Goal: Download file/media

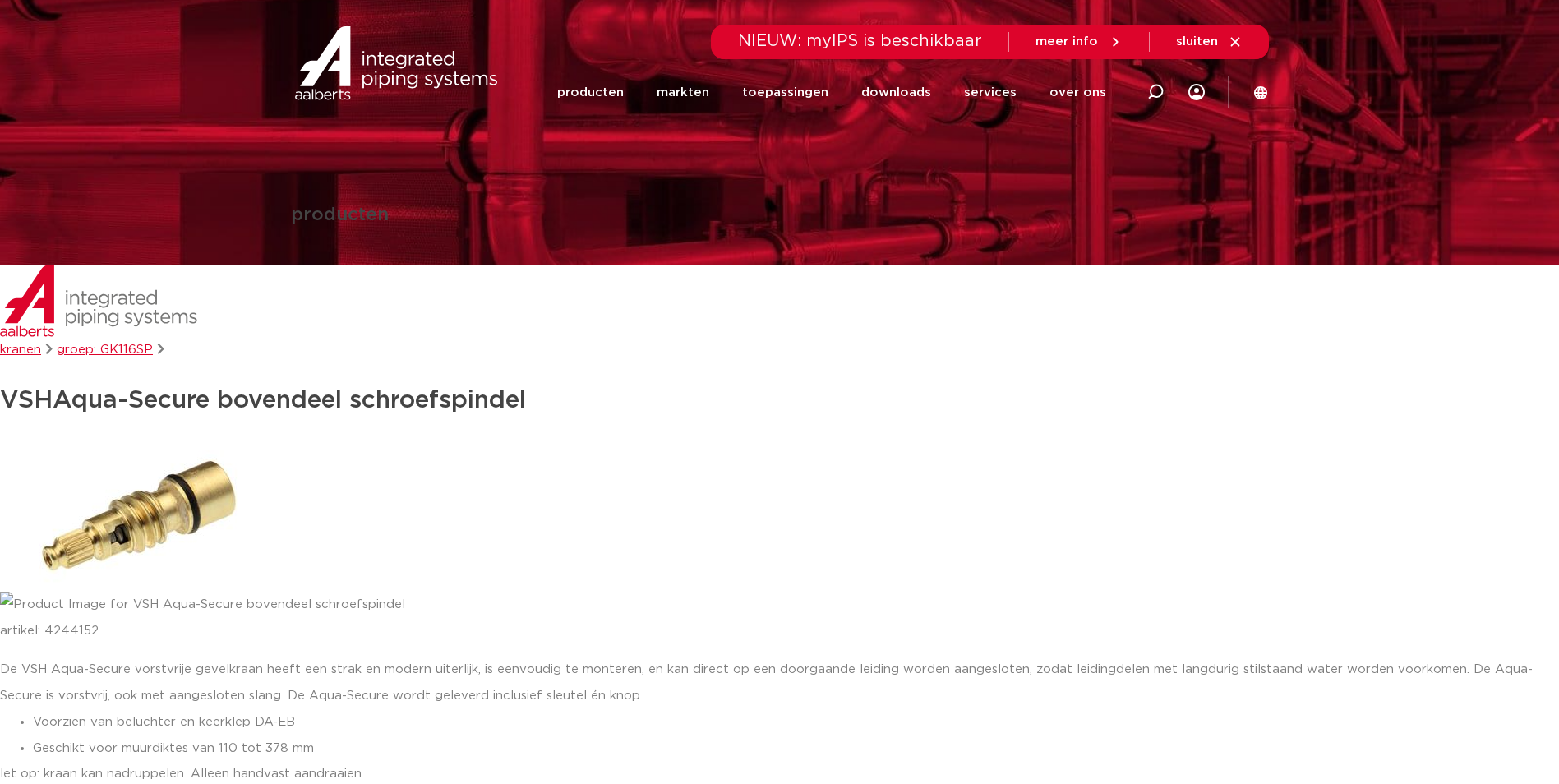
click at [385, 64] on img at bounding box center [396, 63] width 210 height 74
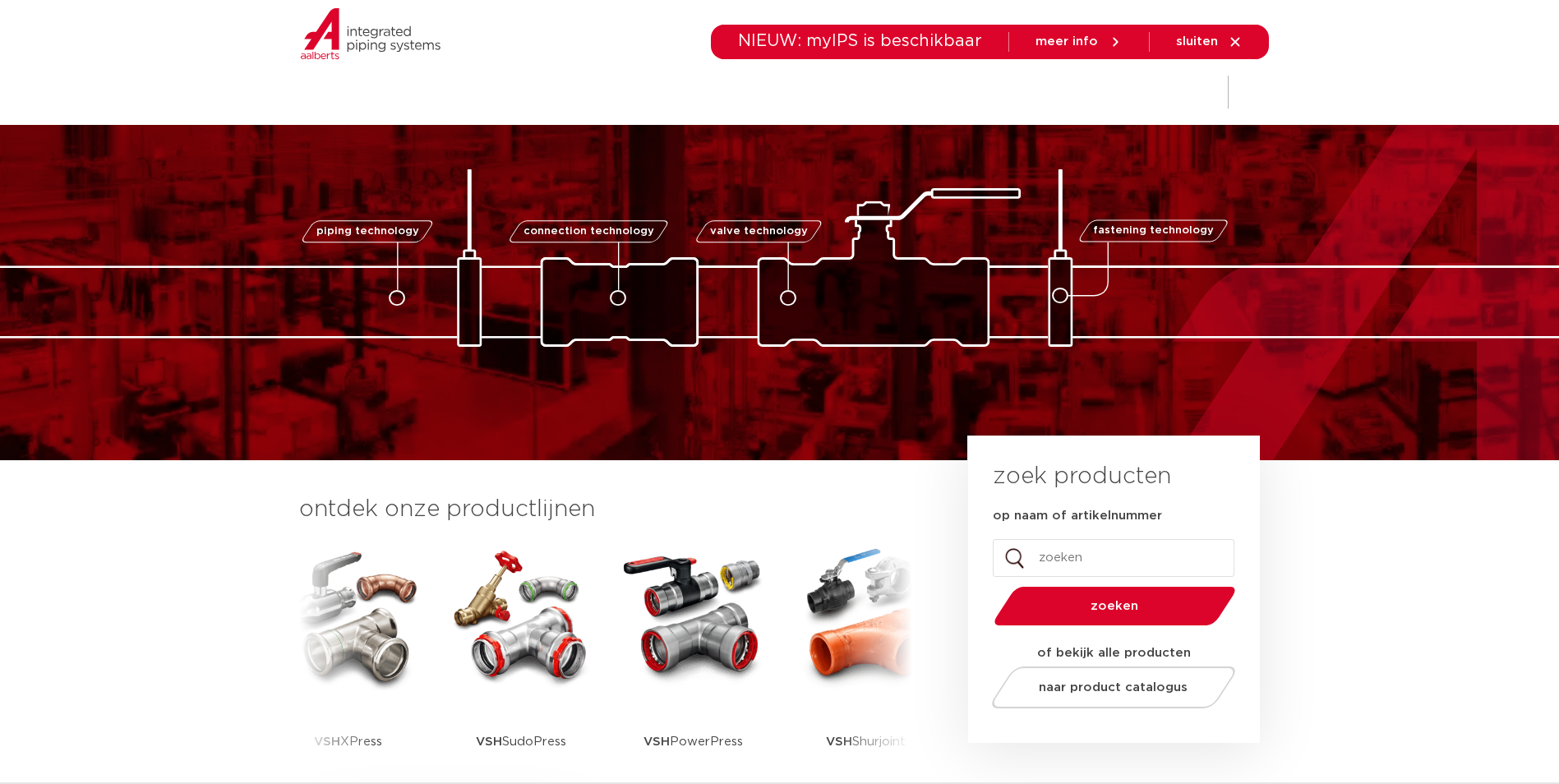
click at [1085, 550] on input "op naam of artikelnummer" at bounding box center [1114, 558] width 242 height 38
type input "aftap"
click at [987, 585] on button "zoeken" at bounding box center [1114, 606] width 255 height 42
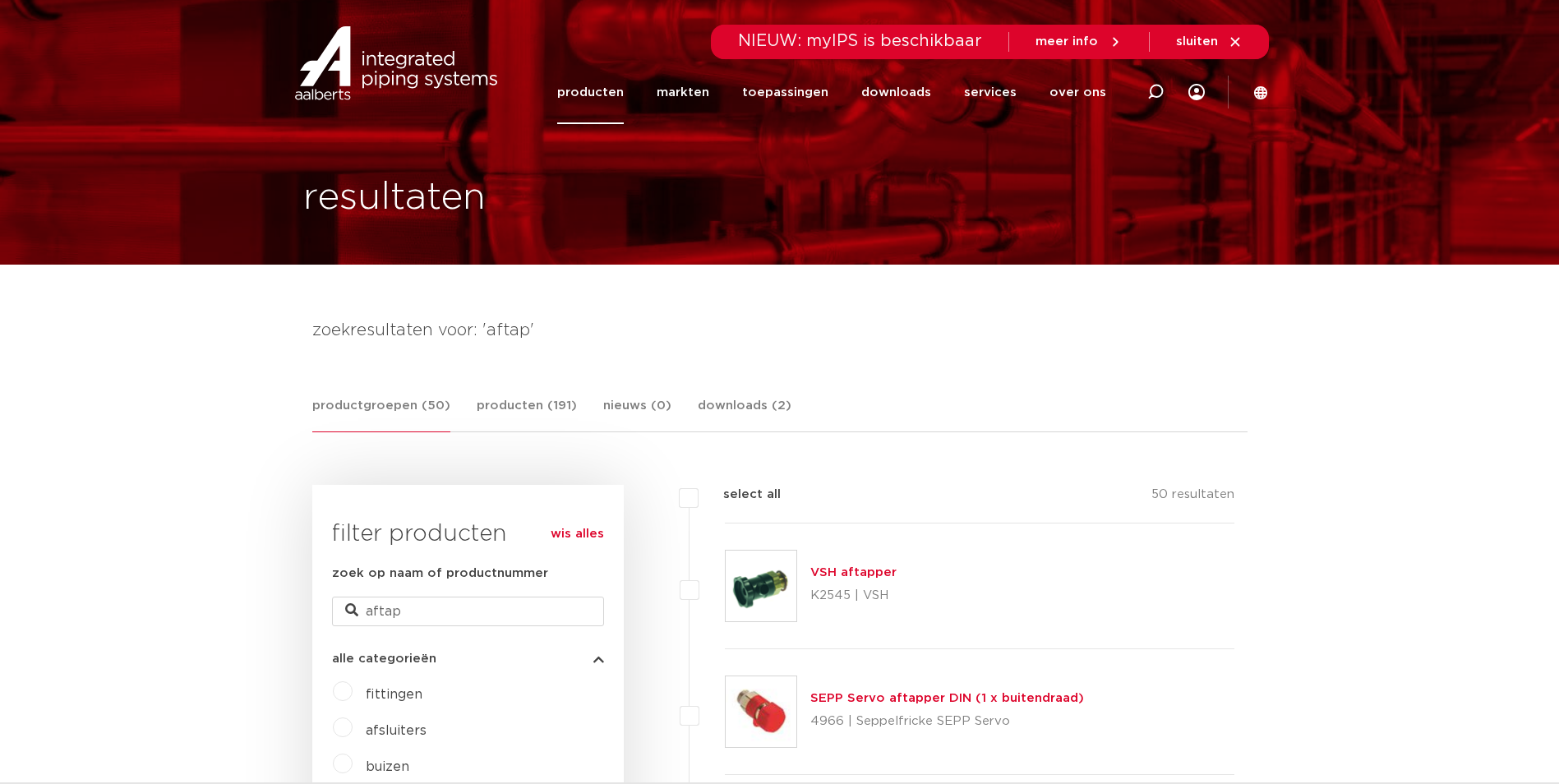
click at [877, 575] on link "VSH aftapper" at bounding box center [854, 572] width 86 height 12
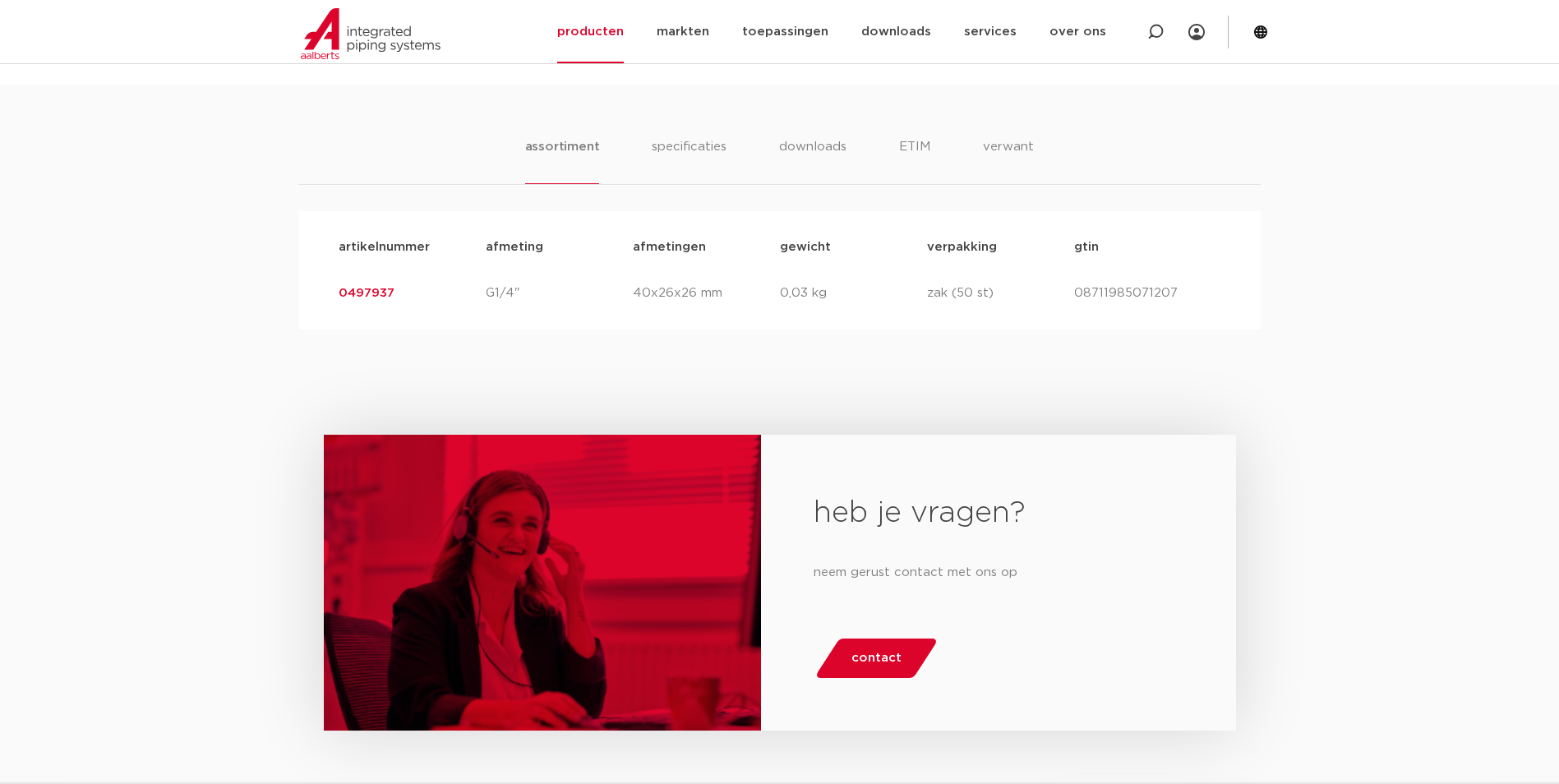
scroll to position [1034, 0]
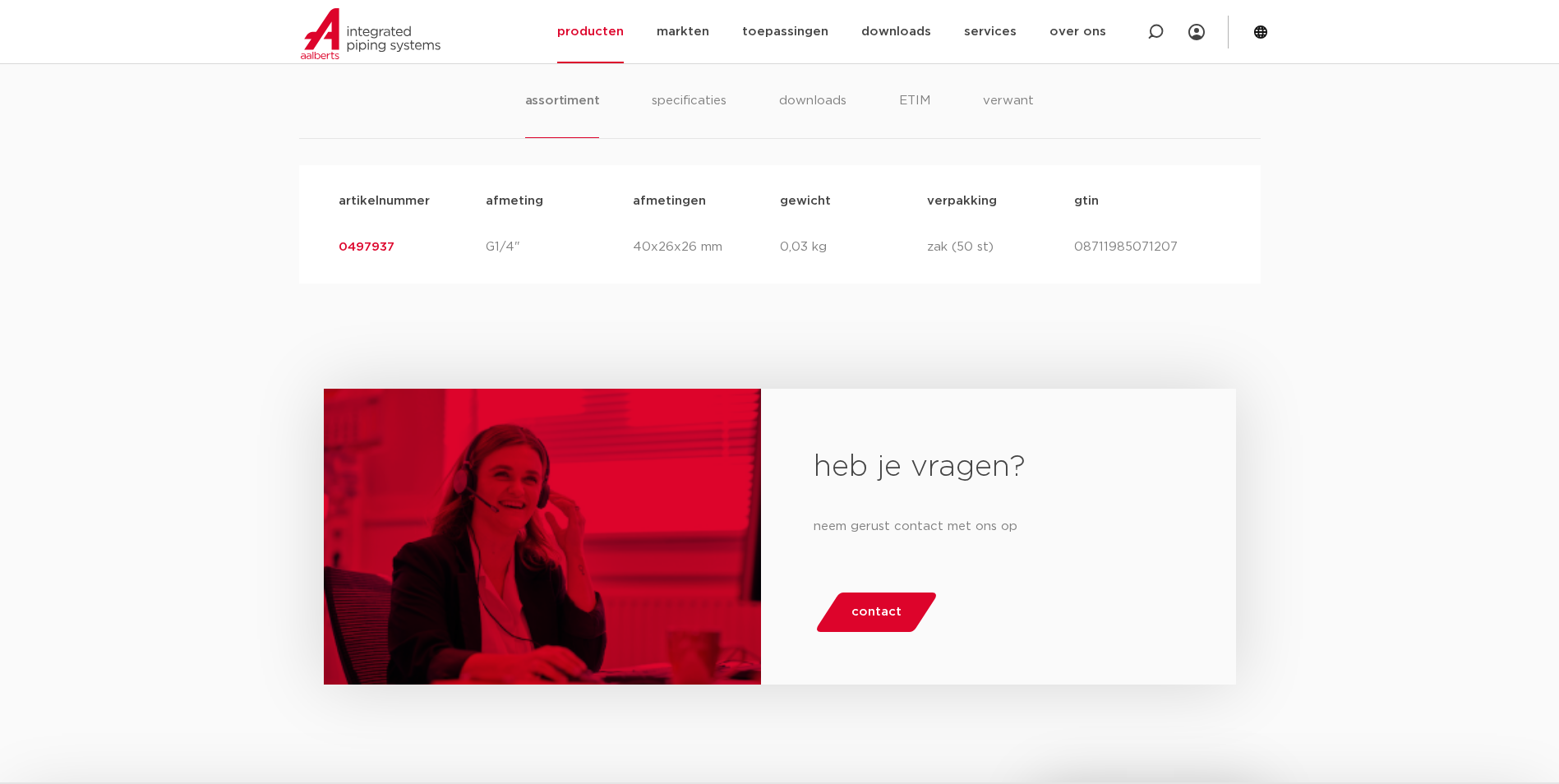
drag, startPoint x: 397, startPoint y: 244, endPoint x: 339, endPoint y: 253, distance: 58.7
click at [339, 253] on p "0497937" at bounding box center [412, 248] width 147 height 20
drag, startPoint x: 339, startPoint y: 253, endPoint x: 379, endPoint y: 246, distance: 40.6
click at [379, 246] on link "0497937" at bounding box center [366, 247] width 55 height 12
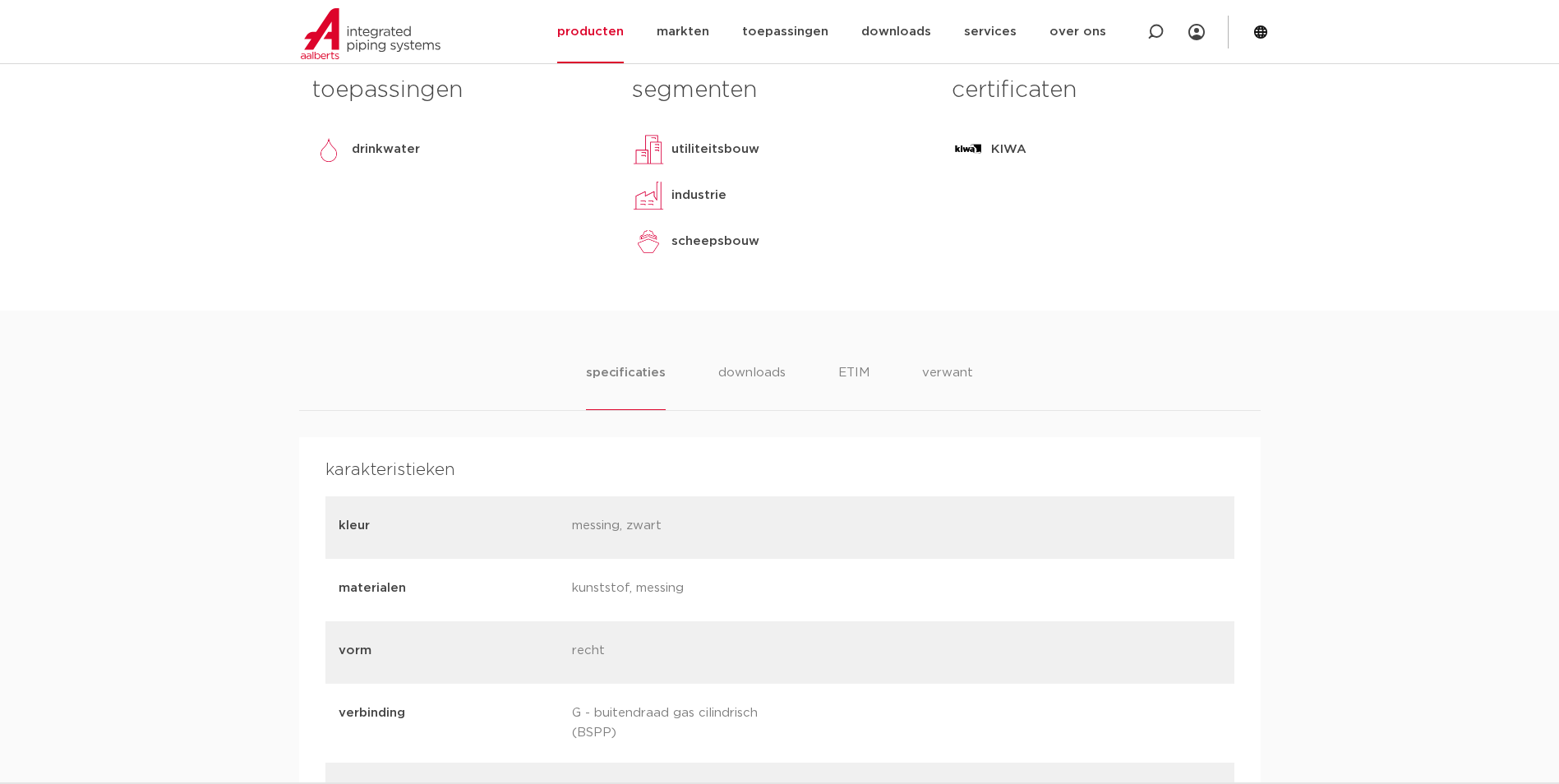
scroll to position [787, 0]
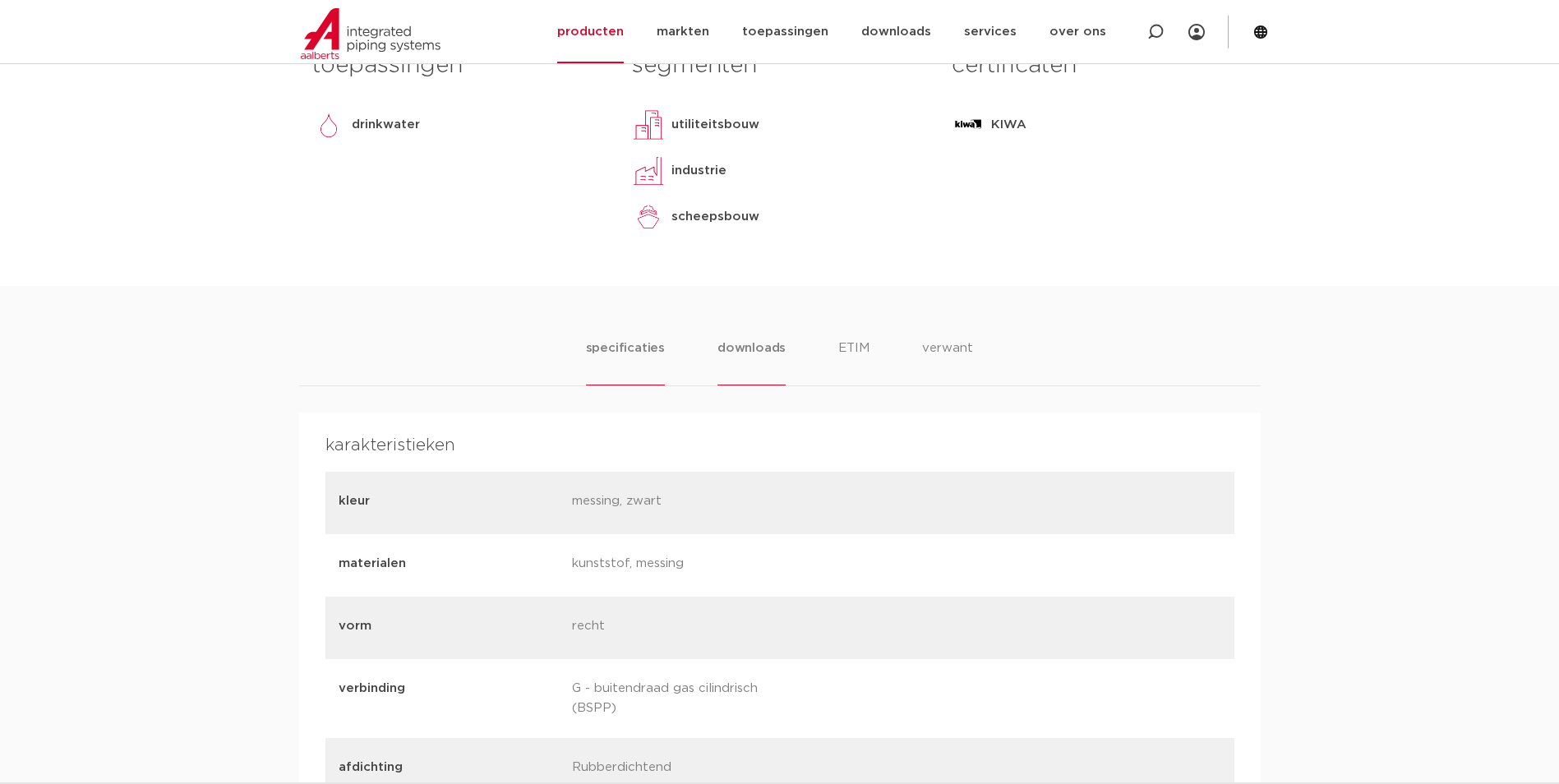
click at [765, 342] on li "downloads" at bounding box center [751, 362] width 68 height 47
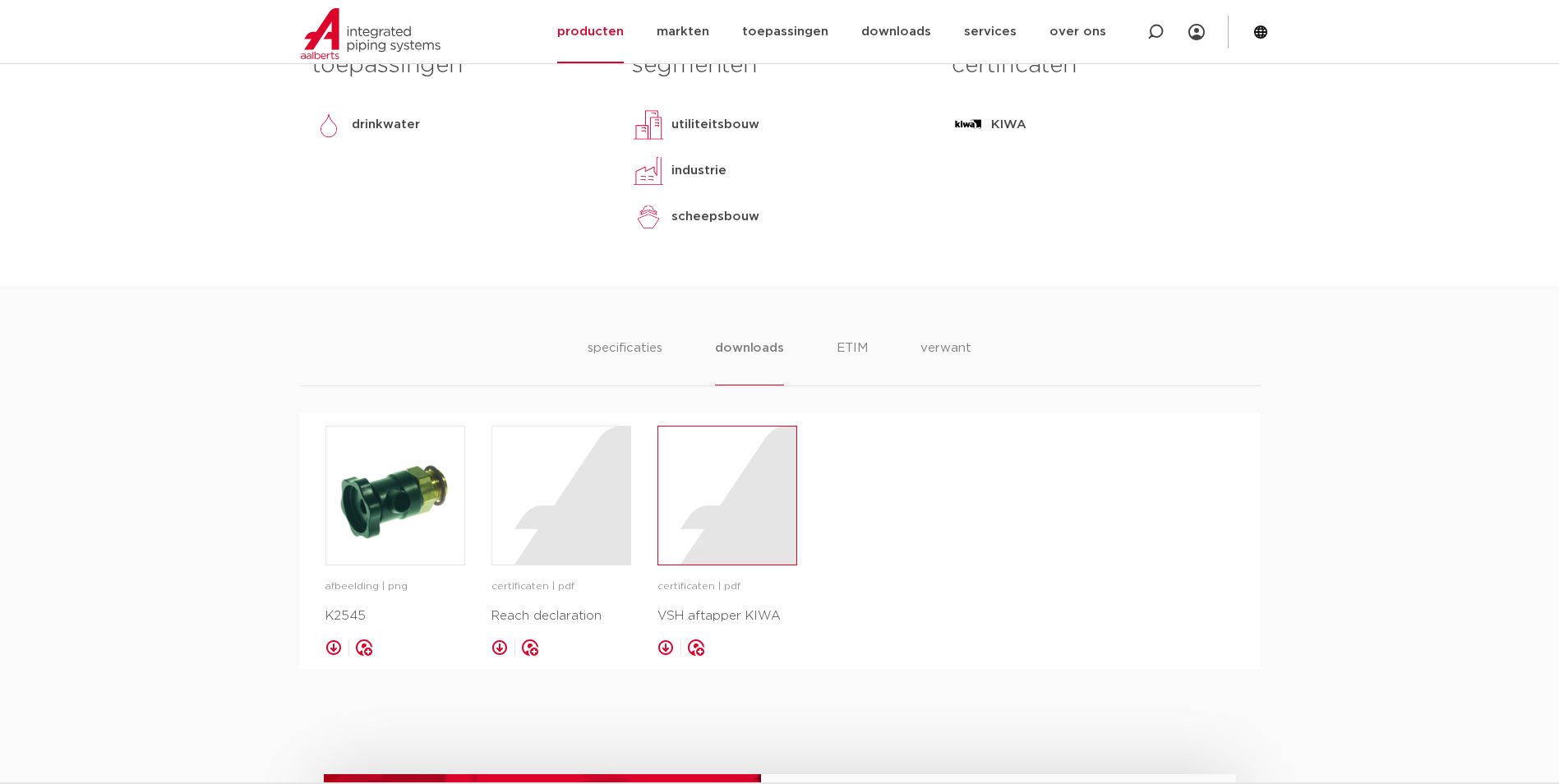
click at [696, 523] on div at bounding box center [727, 495] width 138 height 138
click at [734, 347] on li "downloads" at bounding box center [748, 362] width 68 height 47
click at [723, 556] on div at bounding box center [727, 495] width 138 height 138
